Goal: Transaction & Acquisition: Purchase product/service

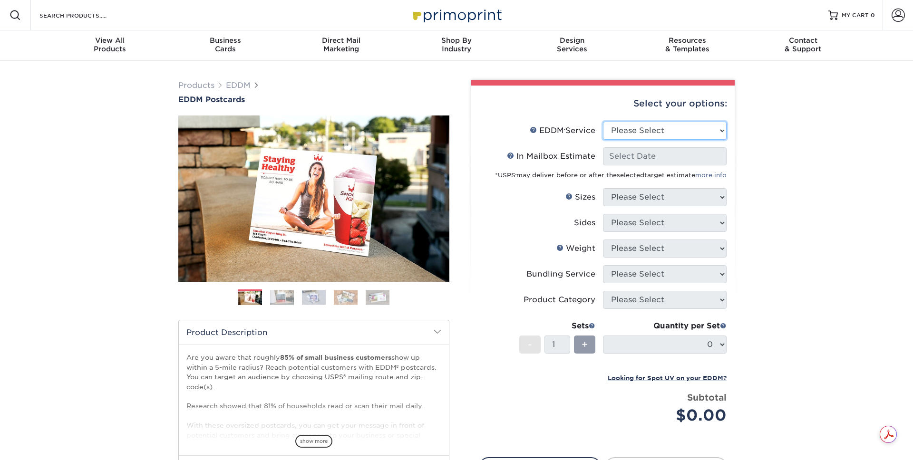
click at [639, 127] on select "Please Select Full Service Print Only" at bounding box center [665, 131] width 124 height 18
select select "full_service"
click at [603, 122] on select "Please Select Full Service Print Only" at bounding box center [665, 131] width 124 height 18
select select "-1"
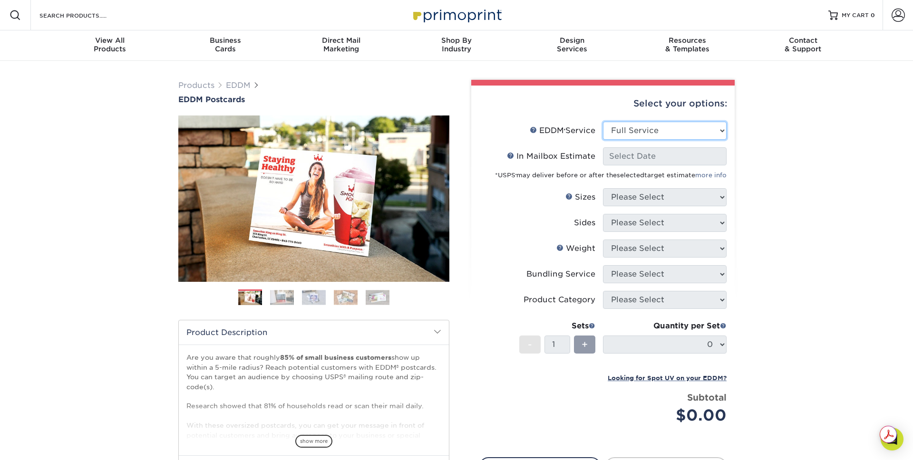
select select "-1"
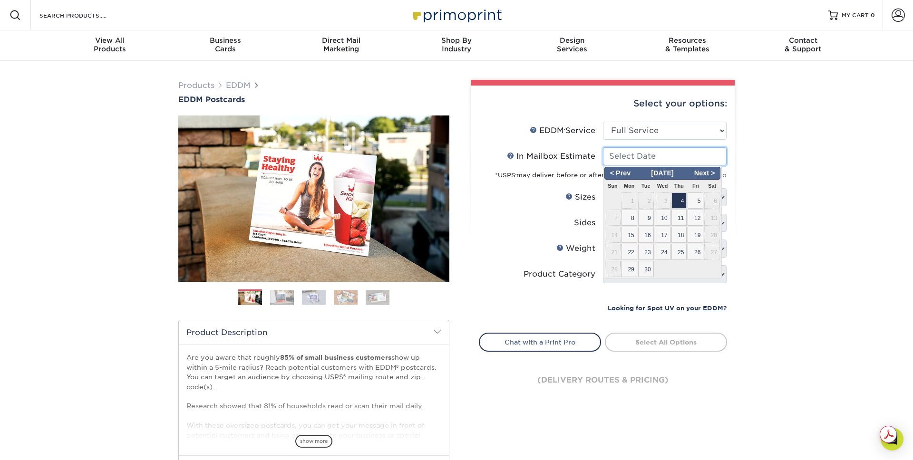
drag, startPoint x: 677, startPoint y: 153, endPoint x: 641, endPoint y: 154, distance: 36.6
click at [677, 154] on input "In Mailbox Estimate Help In Mailbox Estimate" at bounding box center [665, 156] width 124 height 18
drag, startPoint x: 469, startPoint y: 154, endPoint x: 322, endPoint y: 121, distance: 150.6
click at [469, 154] on div "Select your options: EDDM Service Help EDDM ® Service Please Select Full Servic…" at bounding box center [598, 248] width 271 height 337
